Goal: Find specific fact: Find specific fact

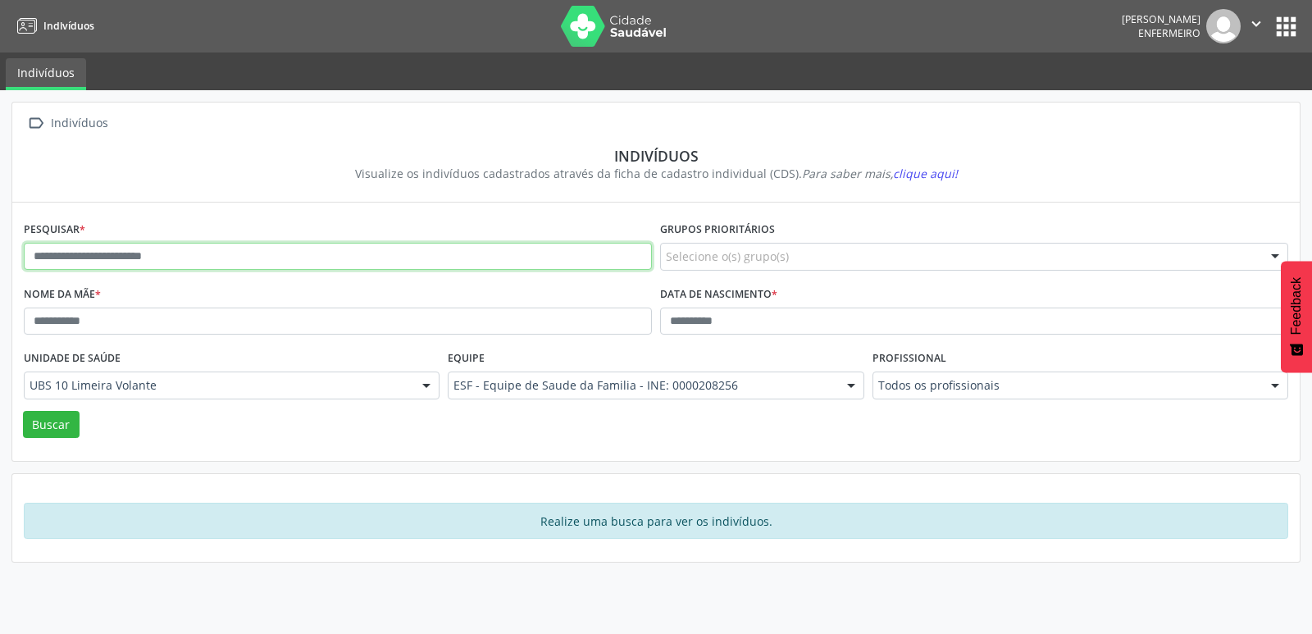
click at [158, 245] on input "text" at bounding box center [338, 257] width 628 height 28
type input "**********"
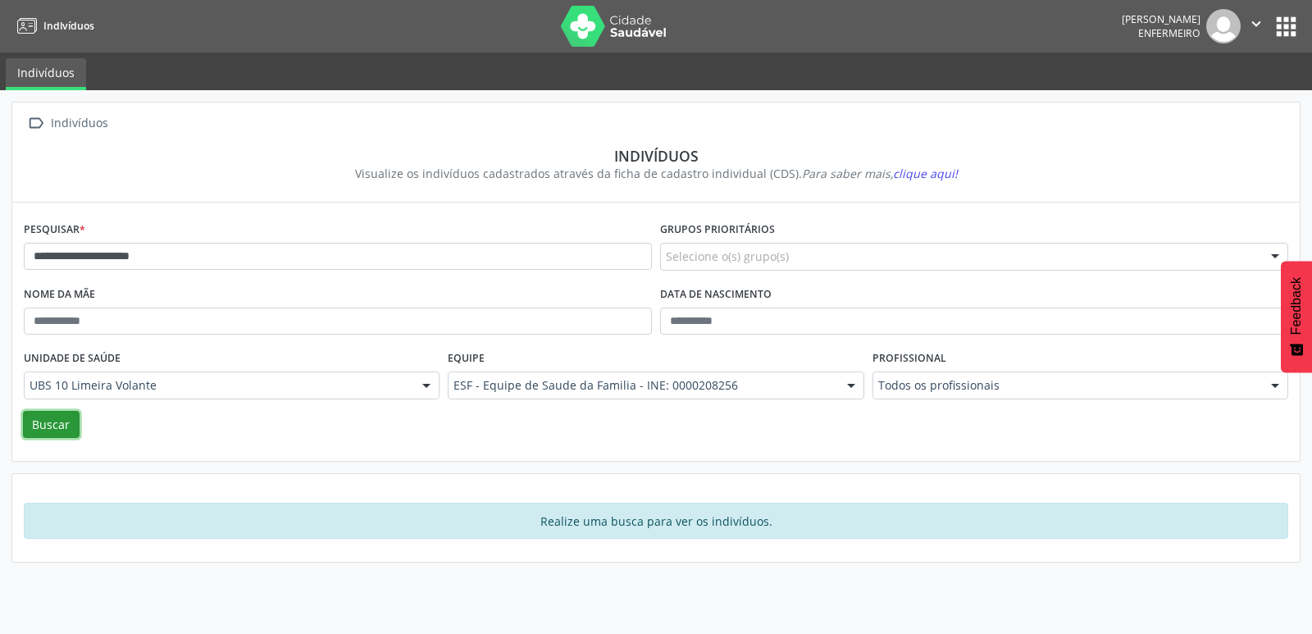
click at [65, 423] on button "Buscar" at bounding box center [51, 425] width 57 height 28
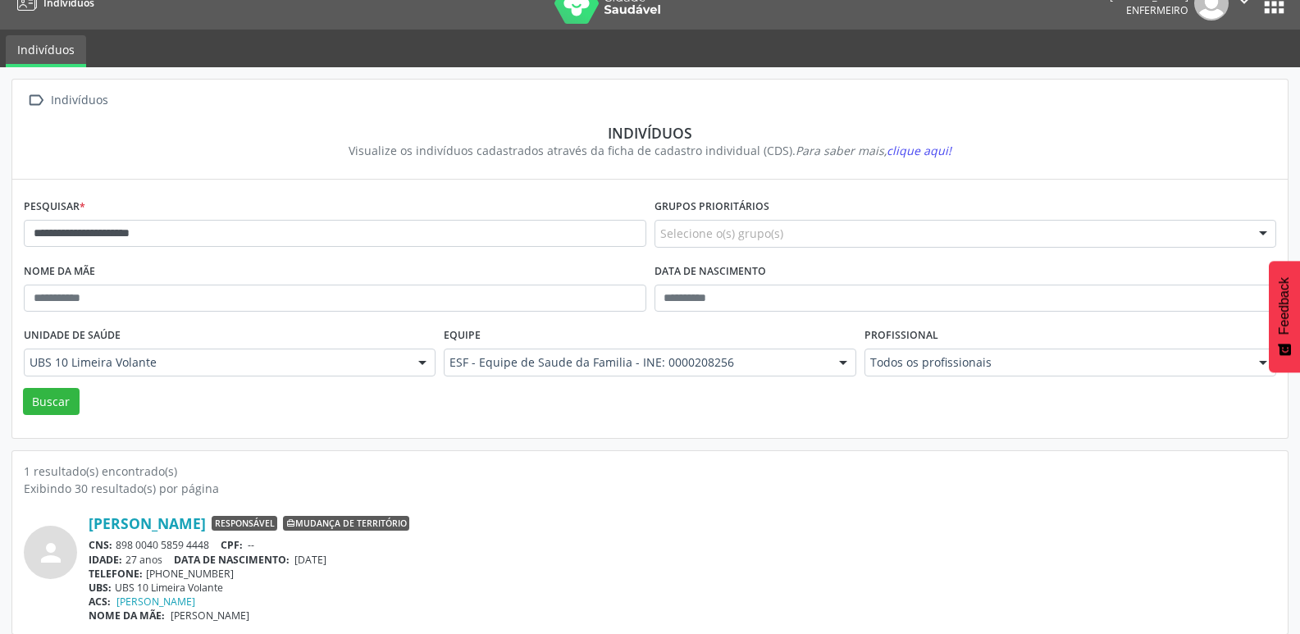
scroll to position [35, 0]
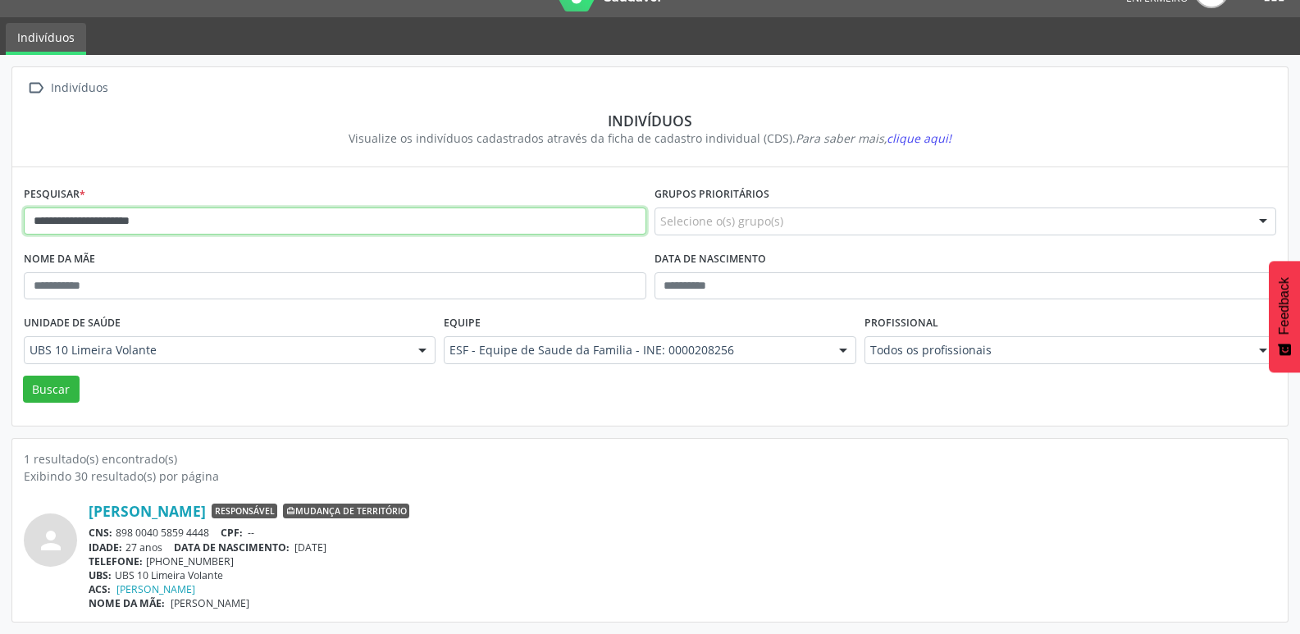
click at [66, 223] on input "**********" at bounding box center [335, 222] width 623 height 28
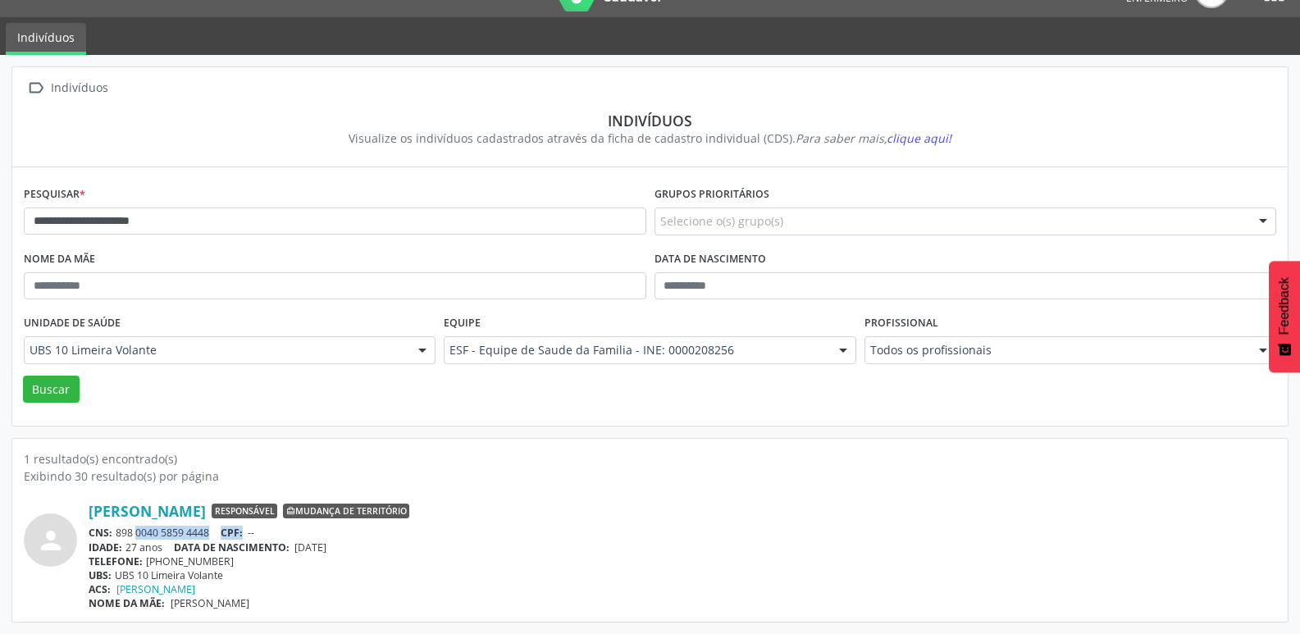
drag, startPoint x: 113, startPoint y: 530, endPoint x: 246, endPoint y: 522, distance: 133.1
click at [246, 522] on div "[PERSON_NAME] Responsável Mudança de território CNS: 898 0040 5859 4448 CPF: --…" at bounding box center [683, 556] width 1188 height 108
click at [211, 527] on div "CNS: 898 0040 5859 4448 CPF: --" at bounding box center [683, 533] width 1188 height 14
drag, startPoint x: 118, startPoint y: 530, endPoint x: 210, endPoint y: 533, distance: 91.9
click at [210, 533] on div "CNS: 898 0040 5859 4448 CPF: --" at bounding box center [683, 533] width 1188 height 14
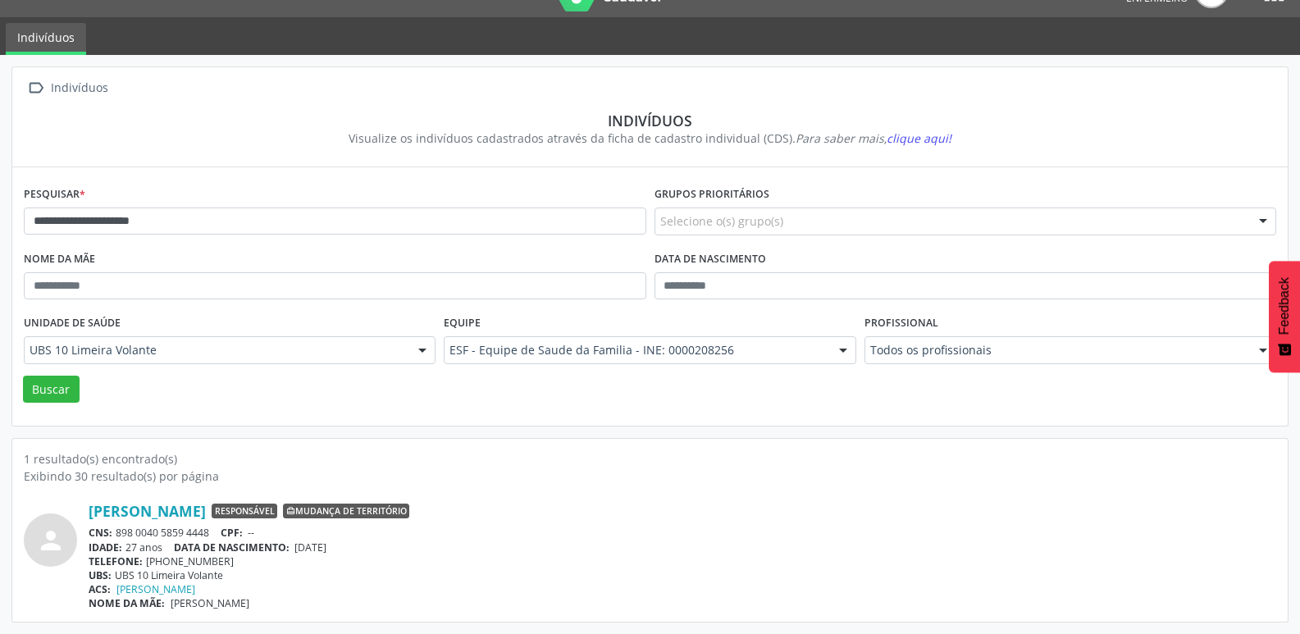
copy div "898 0040 5859 4448"
